Goal: Task Accomplishment & Management: Manage account settings

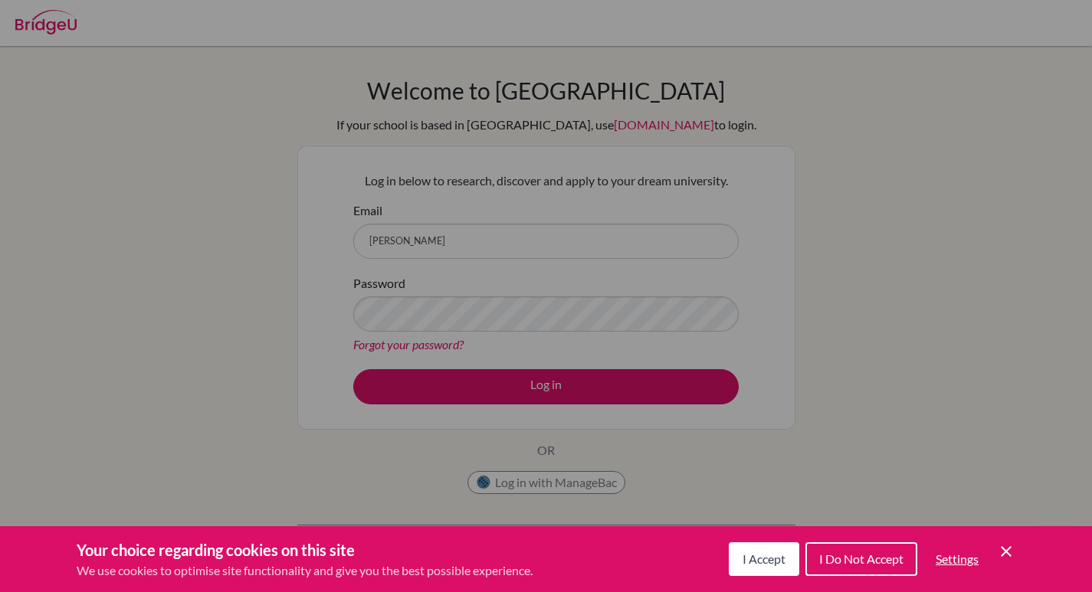
click at [558, 236] on div "Cookie Preferences" at bounding box center [546, 296] width 1092 height 592
click at [729, 561] on button "I Accept" at bounding box center [764, 560] width 71 height 34
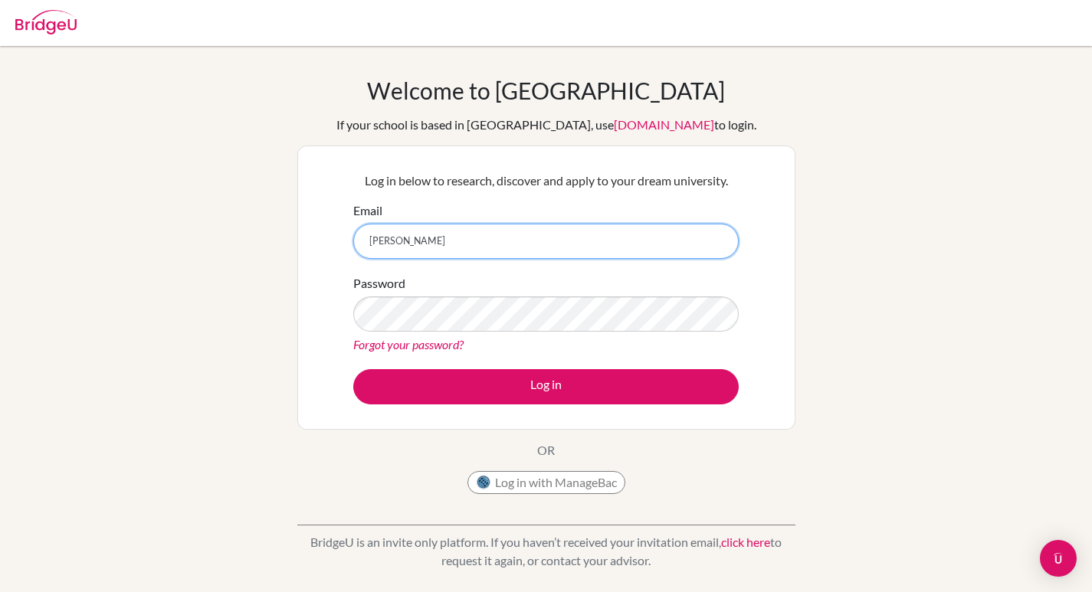
click at [494, 240] on input "[PERSON_NAME]" at bounding box center [546, 241] width 386 height 35
type input "[PERSON_NAME][EMAIL_ADDRESS][DOMAIN_NAME]"
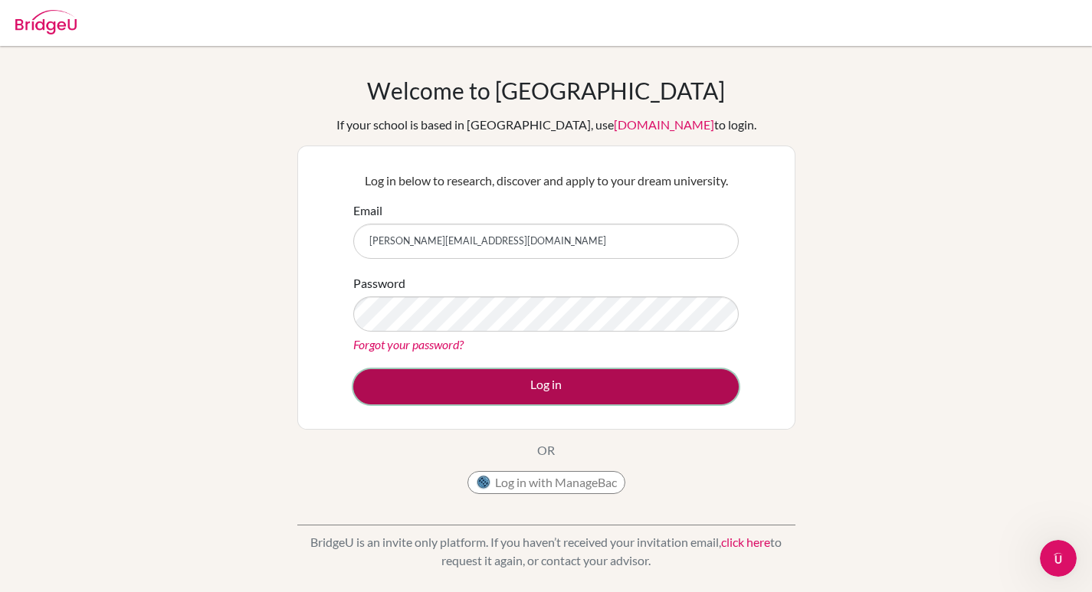
click at [404, 369] on button "Log in" at bounding box center [546, 386] width 386 height 35
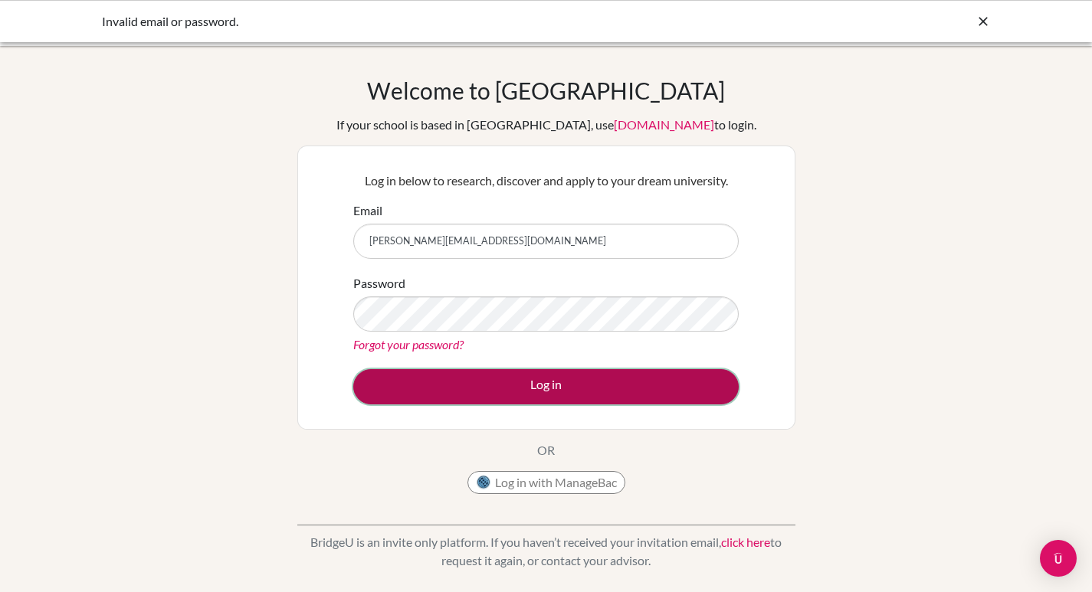
click at [496, 379] on button "Log in" at bounding box center [546, 386] width 386 height 35
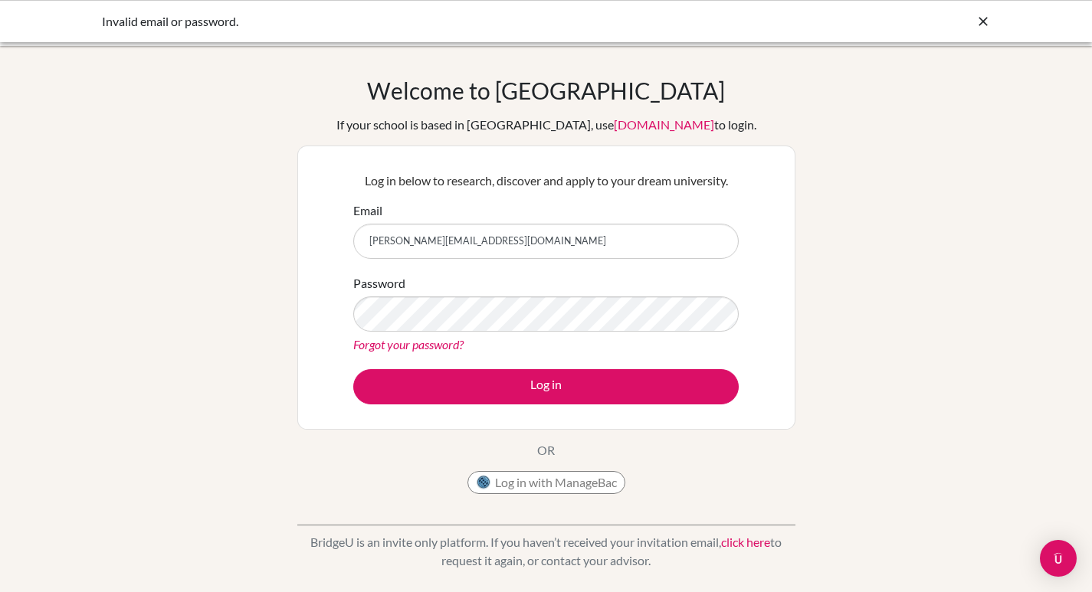
click at [616, 340] on div "Forgot your password?" at bounding box center [546, 345] width 386 height 18
click at [619, 340] on div "Forgot your password?" at bounding box center [546, 345] width 386 height 18
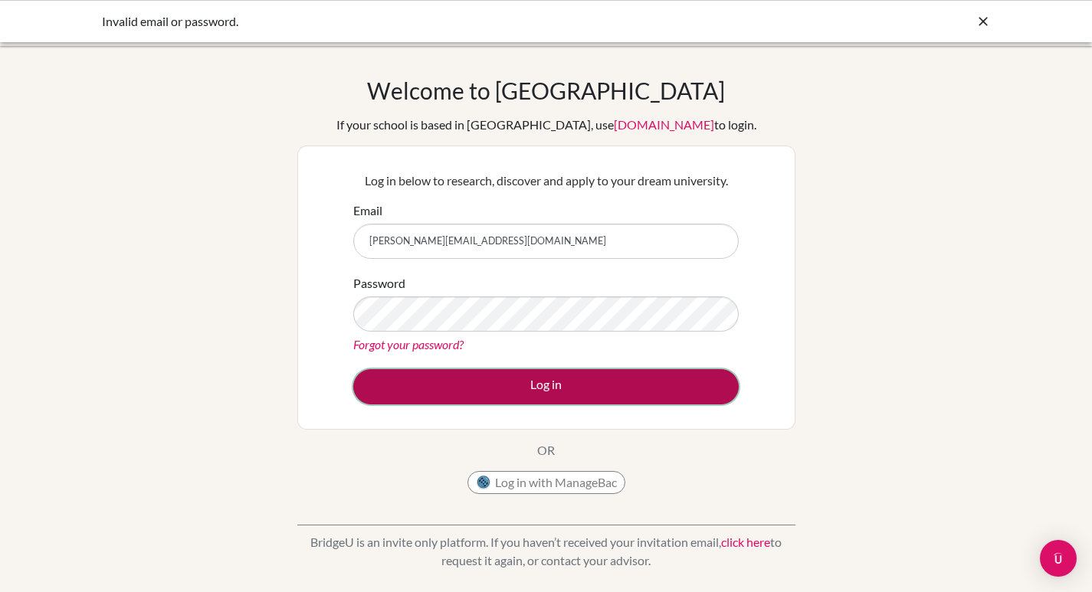
drag, startPoint x: 437, startPoint y: 372, endPoint x: 438, endPoint y: 382, distance: 10.1
click at [438, 382] on button "Log in" at bounding box center [546, 386] width 386 height 35
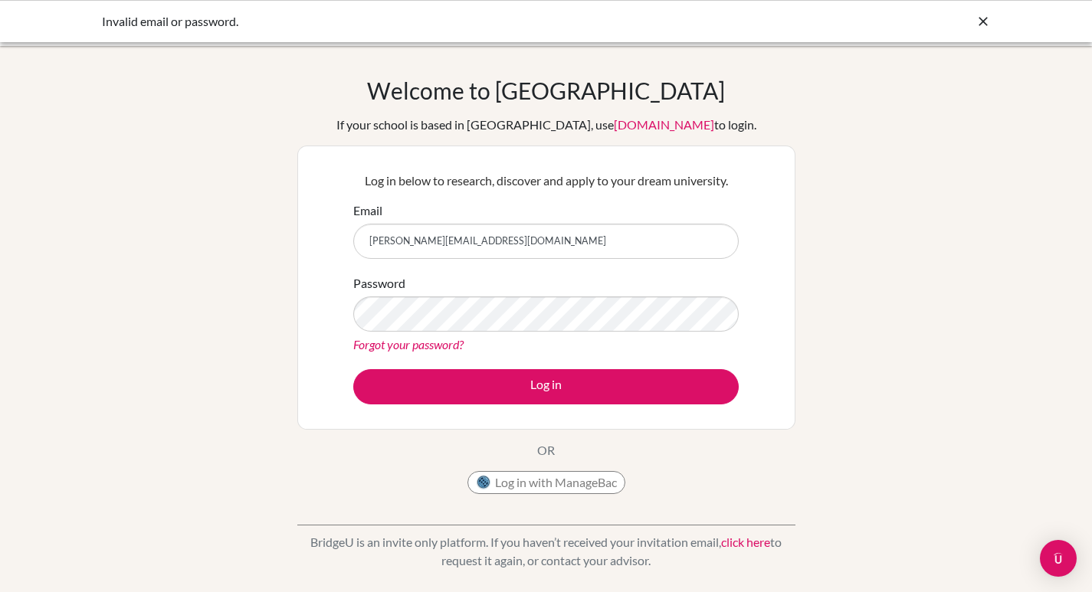
click at [390, 246] on input "[PERSON_NAME][EMAIL_ADDRESS][DOMAIN_NAME]" at bounding box center [546, 241] width 386 height 35
type input "[EMAIL_ADDRESS][DOMAIN_NAME]"
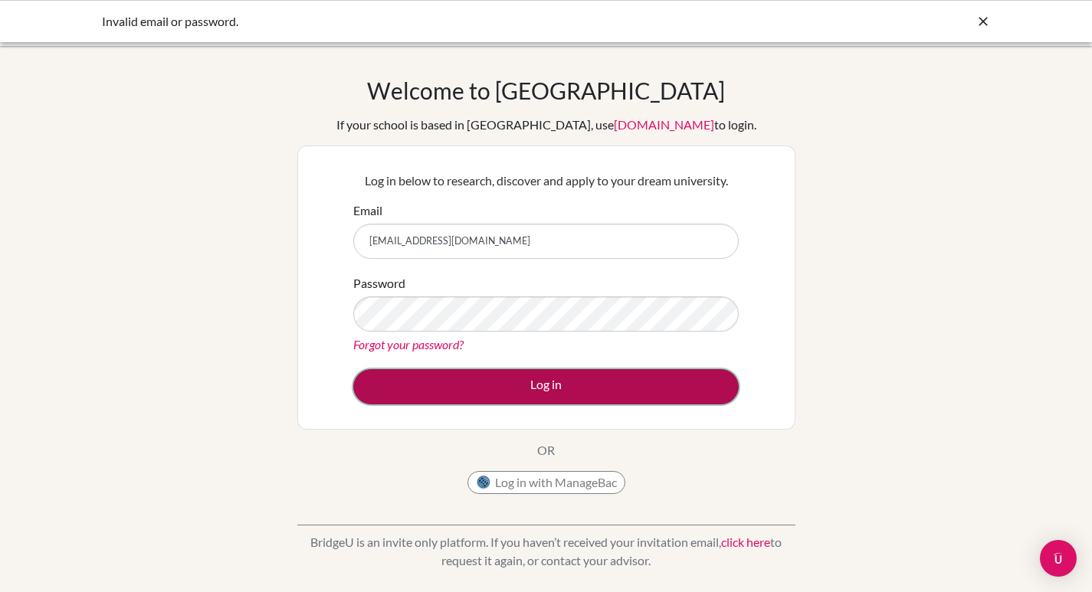
click at [484, 388] on button "Log in" at bounding box center [546, 386] width 386 height 35
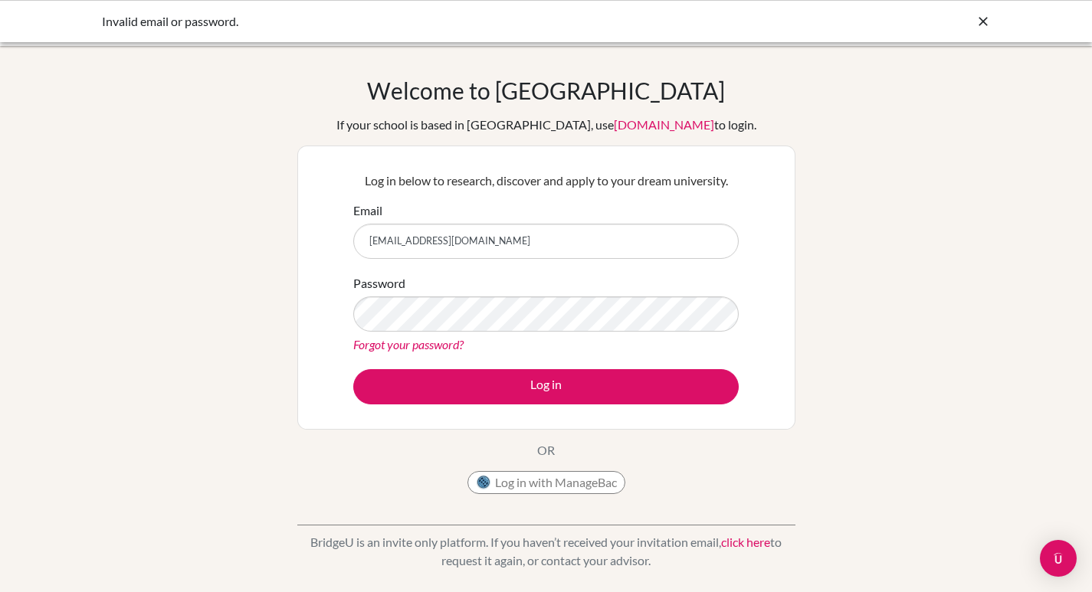
click at [384, 244] on input "[EMAIL_ADDRESS][DOMAIN_NAME]" at bounding box center [546, 241] width 386 height 35
click at [389, 240] on input "felixsunjaya@sampoernaacademy.net" at bounding box center [546, 241] width 386 height 35
type input "[PERSON_NAME][EMAIL_ADDRESS][DOMAIN_NAME]"
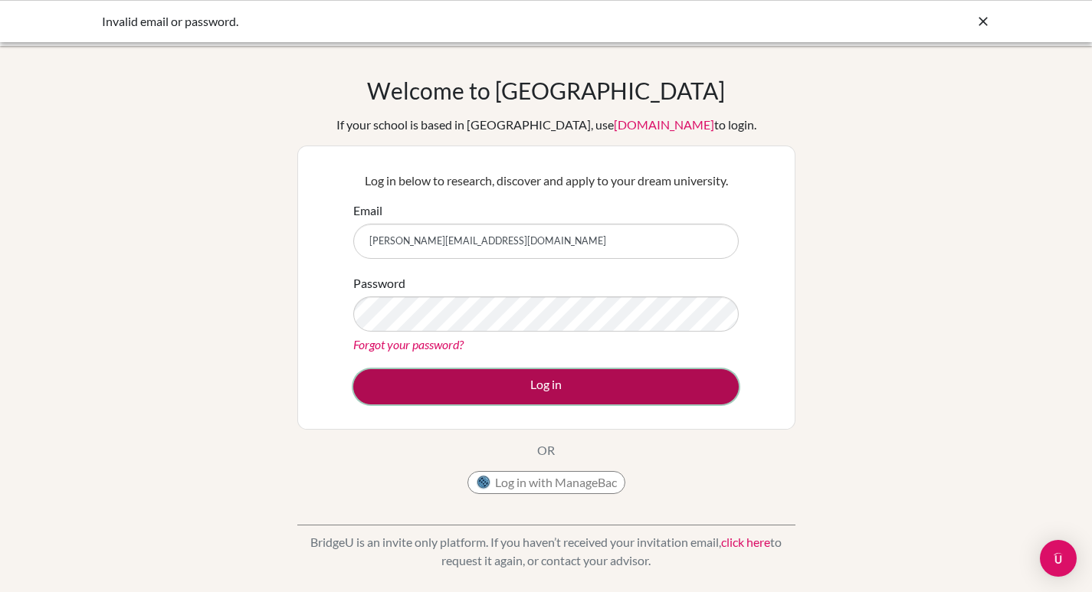
click at [643, 378] on button "Log in" at bounding box center [546, 386] width 386 height 35
